Goal: Information Seeking & Learning: Check status

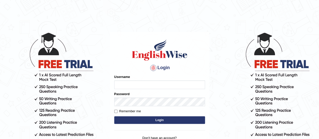
type input "Amrita04"
click at [124, 119] on button "Login" at bounding box center [159, 120] width 91 height 8
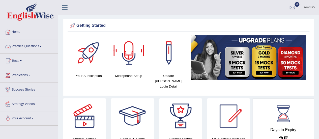
click at [30, 45] on link "Practice Questions" at bounding box center [29, 45] width 58 height 13
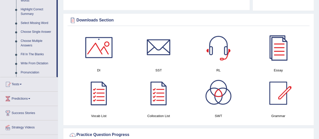
scroll to position [246, 0]
click at [18, 85] on link "Tests" at bounding box center [29, 83] width 58 height 13
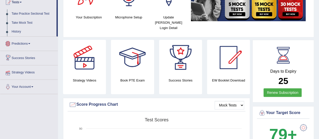
scroll to position [51, 0]
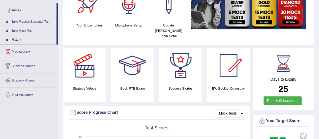
click at [33, 19] on link "Take Practice Sectional Test" at bounding box center [32, 21] width 47 height 9
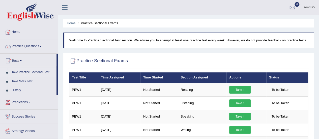
click at [33, 70] on link "Take Practice Sectional Test" at bounding box center [32, 72] width 47 height 9
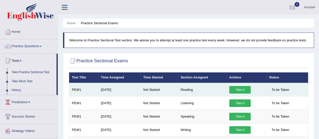
click at [76, 89] on td "PEW1" at bounding box center [83, 90] width 29 height 14
click at [242, 91] on link "Take it" at bounding box center [240, 90] width 21 height 8
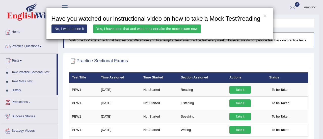
click at [167, 28] on link "Yes, I have seen that and want to undertake the mock exam now" at bounding box center [147, 28] width 108 height 9
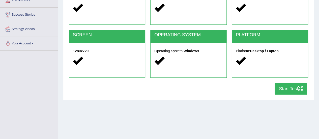
scroll to position [80, 0]
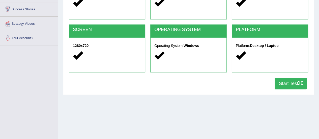
click at [286, 87] on button "Start Test" at bounding box center [291, 84] width 32 height 12
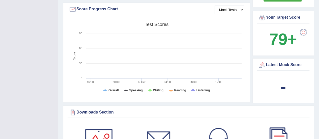
scroll to position [154, 0]
click at [271, 61] on div "Latest Mock Score" at bounding box center [284, 65] width 50 height 8
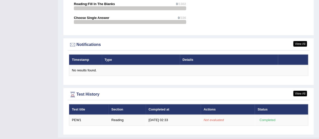
scroll to position [586, 0]
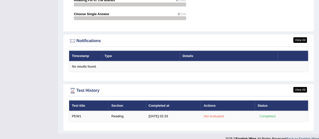
click at [250, 121] on div "View All Test History Test title Section Completed at Actions Status PEW1 Readi…" at bounding box center [188, 107] width 251 height 47
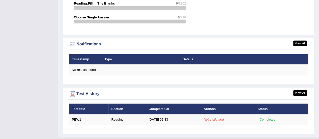
scroll to position [582, 0]
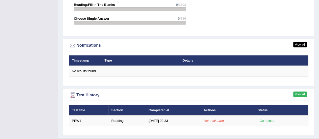
click at [304, 92] on link "View All" at bounding box center [301, 95] width 14 height 6
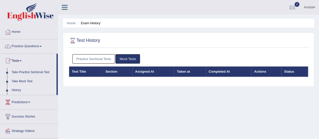
click at [15, 90] on link "History" at bounding box center [32, 90] width 47 height 9
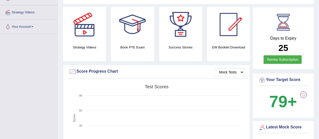
scroll to position [90, 0]
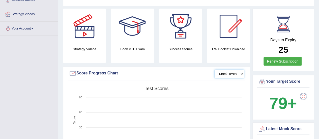
click at [235, 70] on select "Mock Tests" at bounding box center [230, 74] width 30 height 9
click at [215, 70] on select "Mock Tests" at bounding box center [230, 74] width 30 height 9
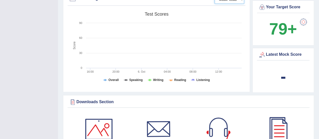
scroll to position [165, 0]
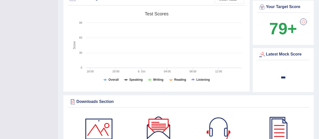
click at [284, 72] on b "-" at bounding box center [284, 76] width 6 height 18
click at [274, 51] on div "Latest Mock Score" at bounding box center [284, 55] width 50 height 8
click at [263, 51] on div at bounding box center [263, 55] width 8 height 8
click at [260, 51] on div at bounding box center [263, 55] width 8 height 8
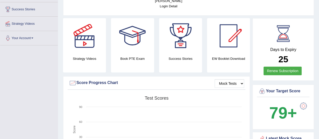
scroll to position [81, 0]
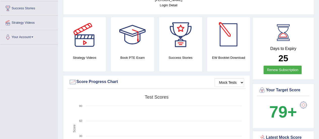
click at [225, 39] on div at bounding box center [228, 34] width 35 height 35
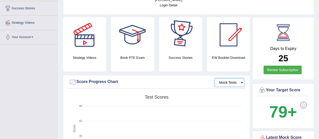
click at [225, 78] on select "Mock Tests" at bounding box center [230, 82] width 30 height 9
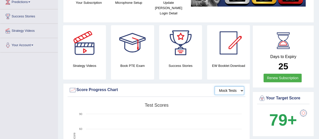
scroll to position [0, 0]
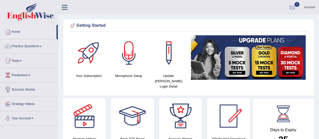
click at [17, 59] on link "Tests" at bounding box center [29, 60] width 58 height 13
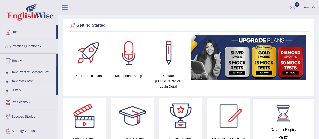
click at [14, 90] on link "History" at bounding box center [32, 90] width 47 height 9
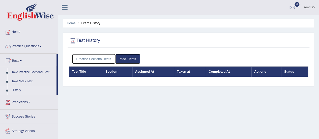
click at [257, 71] on th "Actions" at bounding box center [267, 71] width 30 height 11
click at [289, 72] on th "Status" at bounding box center [295, 71] width 27 height 11
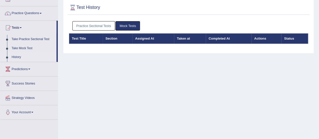
scroll to position [36, 0]
